Goal: Information Seeking & Learning: Learn about a topic

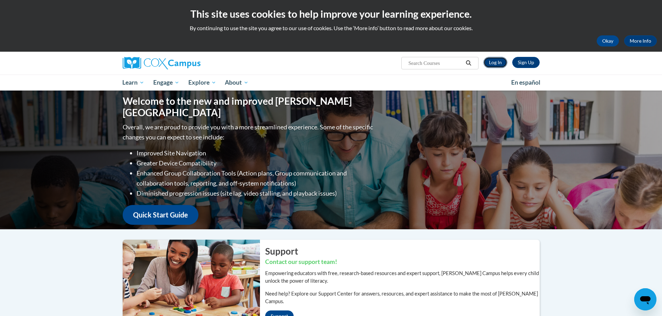
click at [495, 62] on link "Log In" at bounding box center [495, 62] width 24 height 11
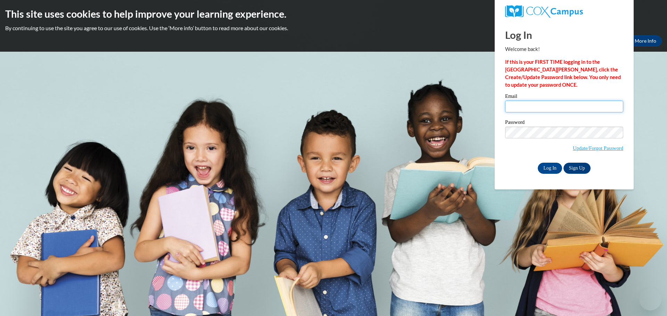
click at [551, 106] on input "Email" at bounding box center [564, 107] width 118 height 12
type input "10075403@k12.hi.us"
click at [550, 168] on input "Log In" at bounding box center [550, 168] width 24 height 11
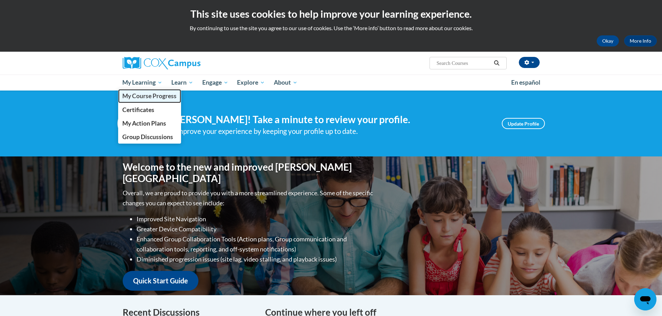
click at [155, 94] on span "My Course Progress" at bounding box center [149, 95] width 54 height 7
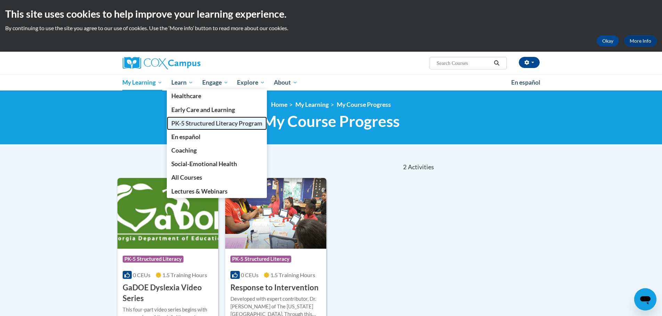
click at [196, 120] on span "PK-5 Structured Literacy Program" at bounding box center [216, 123] width 91 height 7
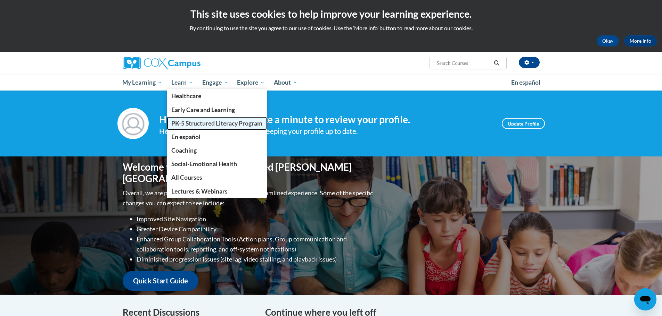
click at [189, 126] on span "PK-5 Structured Literacy Program" at bounding box center [216, 123] width 91 height 7
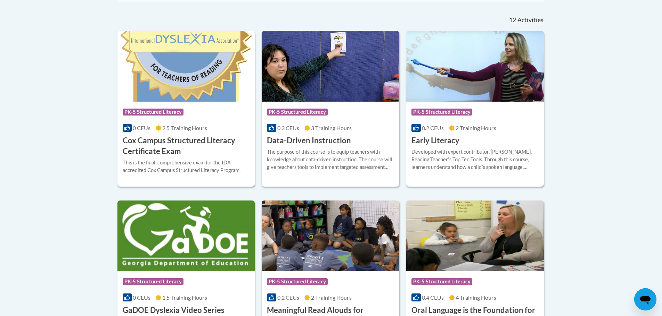
scroll to position [289, 0]
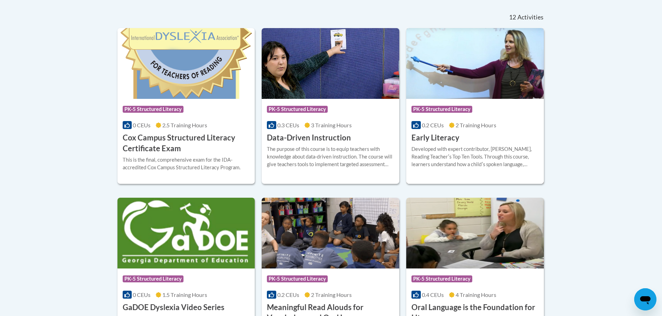
click at [450, 87] on img at bounding box center [475, 63] width 138 height 71
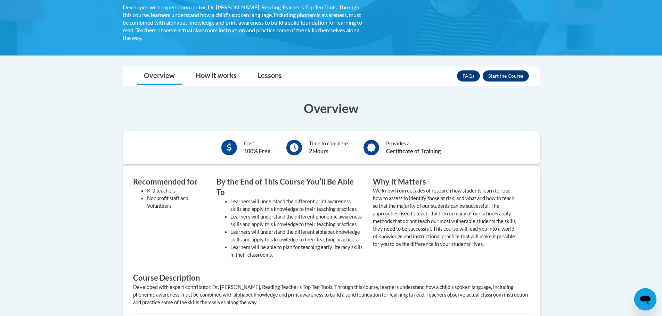
scroll to position [139, 0]
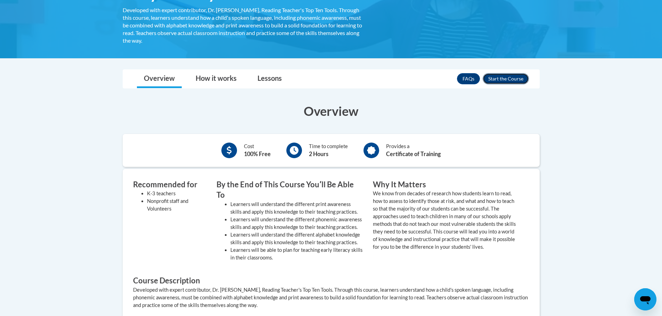
click at [500, 80] on button "Enroll" at bounding box center [505, 78] width 46 height 11
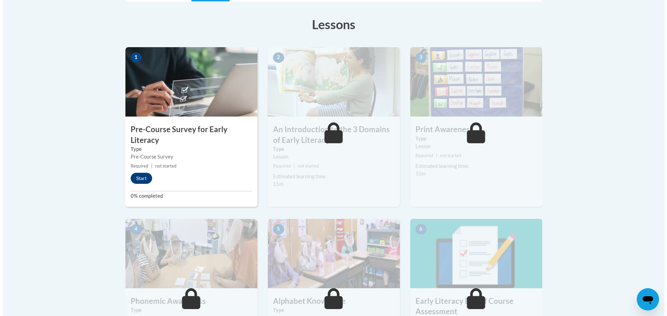
scroll to position [243, 0]
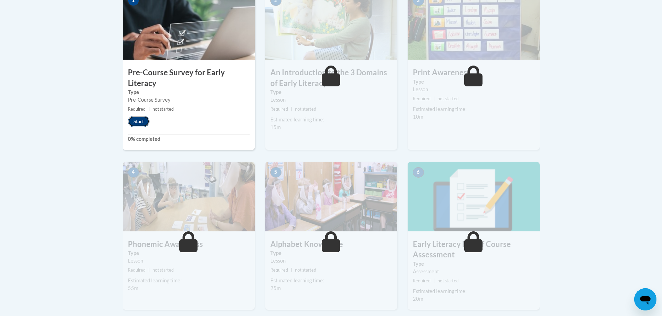
click at [140, 124] on button "Start" at bounding box center [139, 121] width 22 height 11
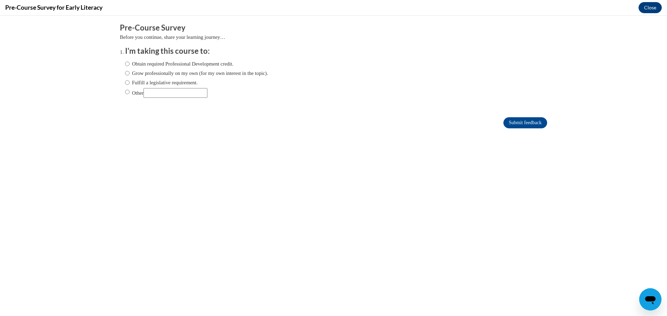
scroll to position [0, 0]
click at [125, 72] on input "Grow professionally on my own (for my own interest in the topic)." at bounding box center [127, 73] width 5 height 8
radio input "true"
click at [503, 120] on input "Submit feedback" at bounding box center [525, 122] width 44 height 11
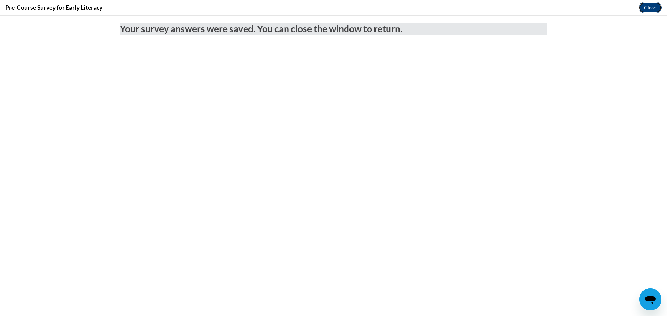
click at [650, 8] on button "Close" at bounding box center [649, 7] width 23 height 11
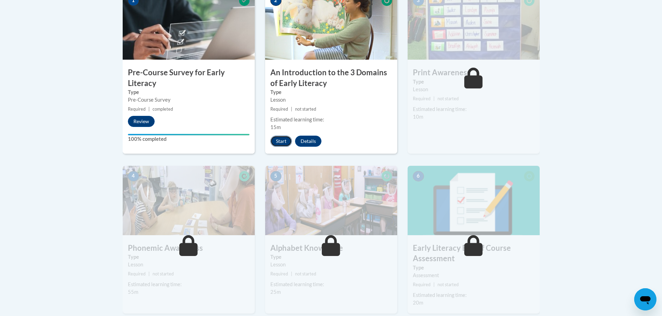
click at [278, 142] on button "Start" at bounding box center [281, 141] width 22 height 11
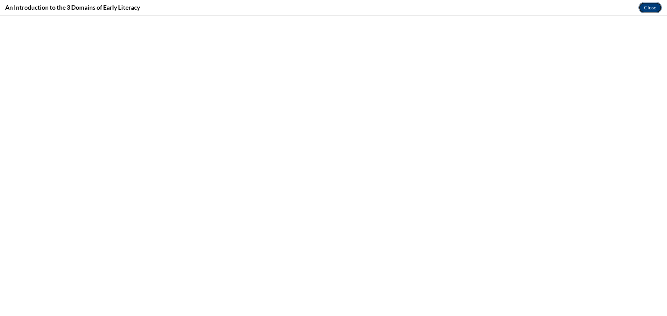
click at [646, 2] on button "Close" at bounding box center [649, 7] width 23 height 11
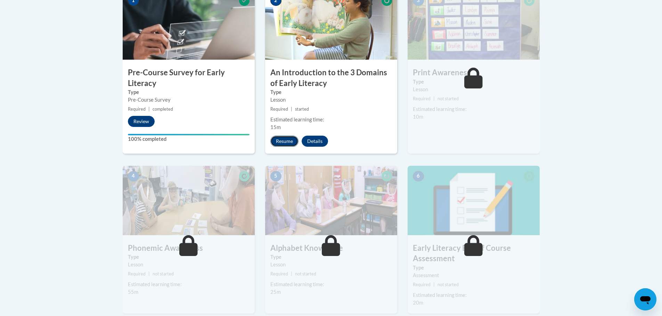
click at [286, 142] on button "Resume" at bounding box center [284, 141] width 28 height 11
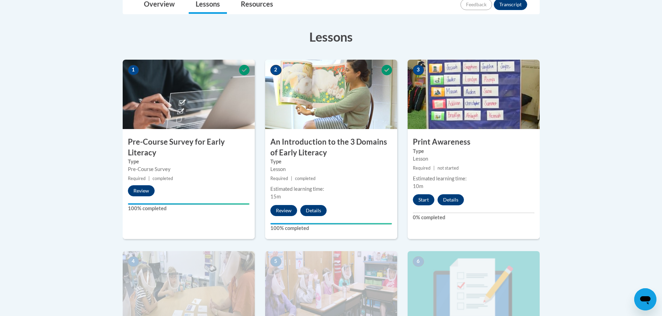
scroll to position [104, 0]
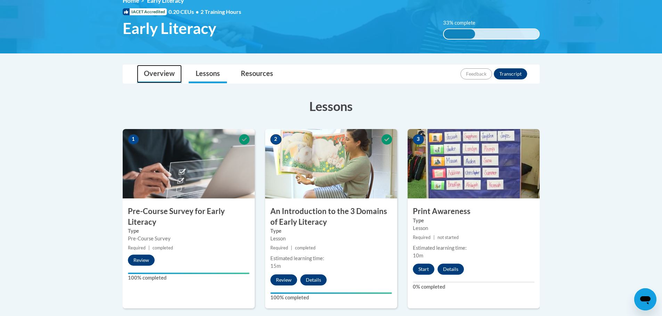
click at [159, 74] on link "Overview" at bounding box center [159, 74] width 45 height 18
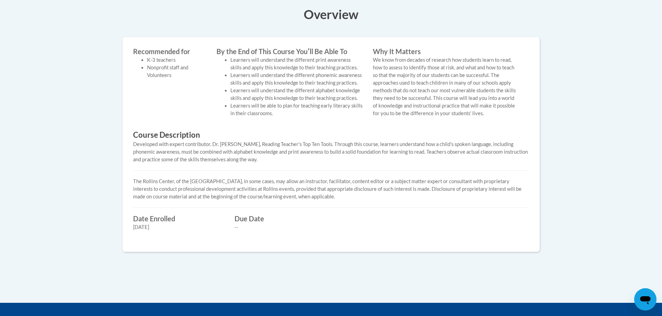
scroll to position [208, 0]
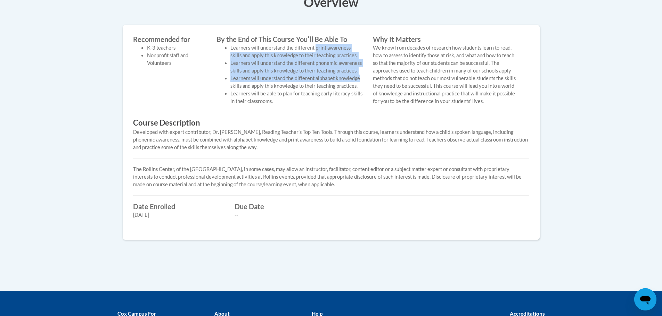
drag, startPoint x: 316, startPoint y: 48, endPoint x: 359, endPoint y: 78, distance: 52.7
click at [359, 78] on ul "Learners will understand the different print awareness skills and apply this kn…" at bounding box center [289, 74] width 146 height 61
drag, startPoint x: 345, startPoint y: 69, endPoint x: 340, endPoint y: 57, distance: 13.0
click at [345, 68] on li "Learners will understand the different phonemic awareness skills and apply this…" at bounding box center [296, 66] width 132 height 15
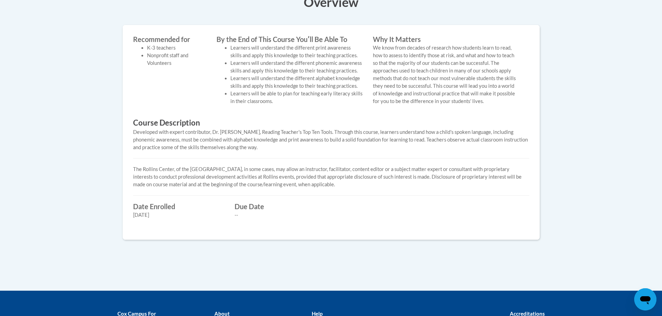
click at [312, 47] on li "Learners will understand the different print awareness skills and apply this kn…" at bounding box center [296, 51] width 132 height 15
drag, startPoint x: 315, startPoint y: 48, endPoint x: 355, endPoint y: 50, distance: 39.7
click at [355, 50] on li "Learners will understand the different print awareness skills and apply this kn…" at bounding box center [296, 51] width 132 height 15
copy li "print awareness"
drag, startPoint x: 315, startPoint y: 62, endPoint x: 364, endPoint y: 63, distance: 49.0
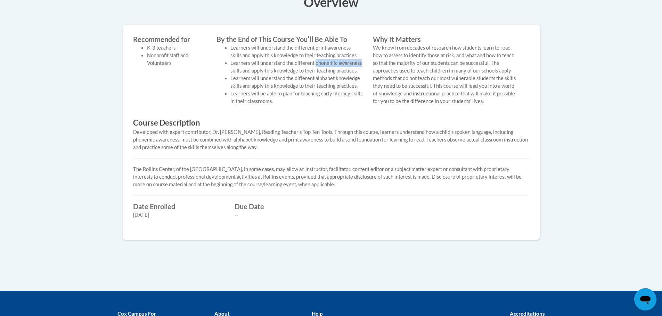
click at [364, 63] on div "By the End of This Course Youʹll Be Able To Learners will understand the differ…" at bounding box center [289, 72] width 156 height 75
copy li "phonemic awareness"
drag, startPoint x: 316, startPoint y: 79, endPoint x: 358, endPoint y: 79, distance: 42.4
click at [361, 79] on li "Learners will understand the different alphabet knowledge skills and apply this…" at bounding box center [296, 82] width 132 height 15
copy li "alphabet knowledge"
